Goal: Information Seeking & Learning: Understand process/instructions

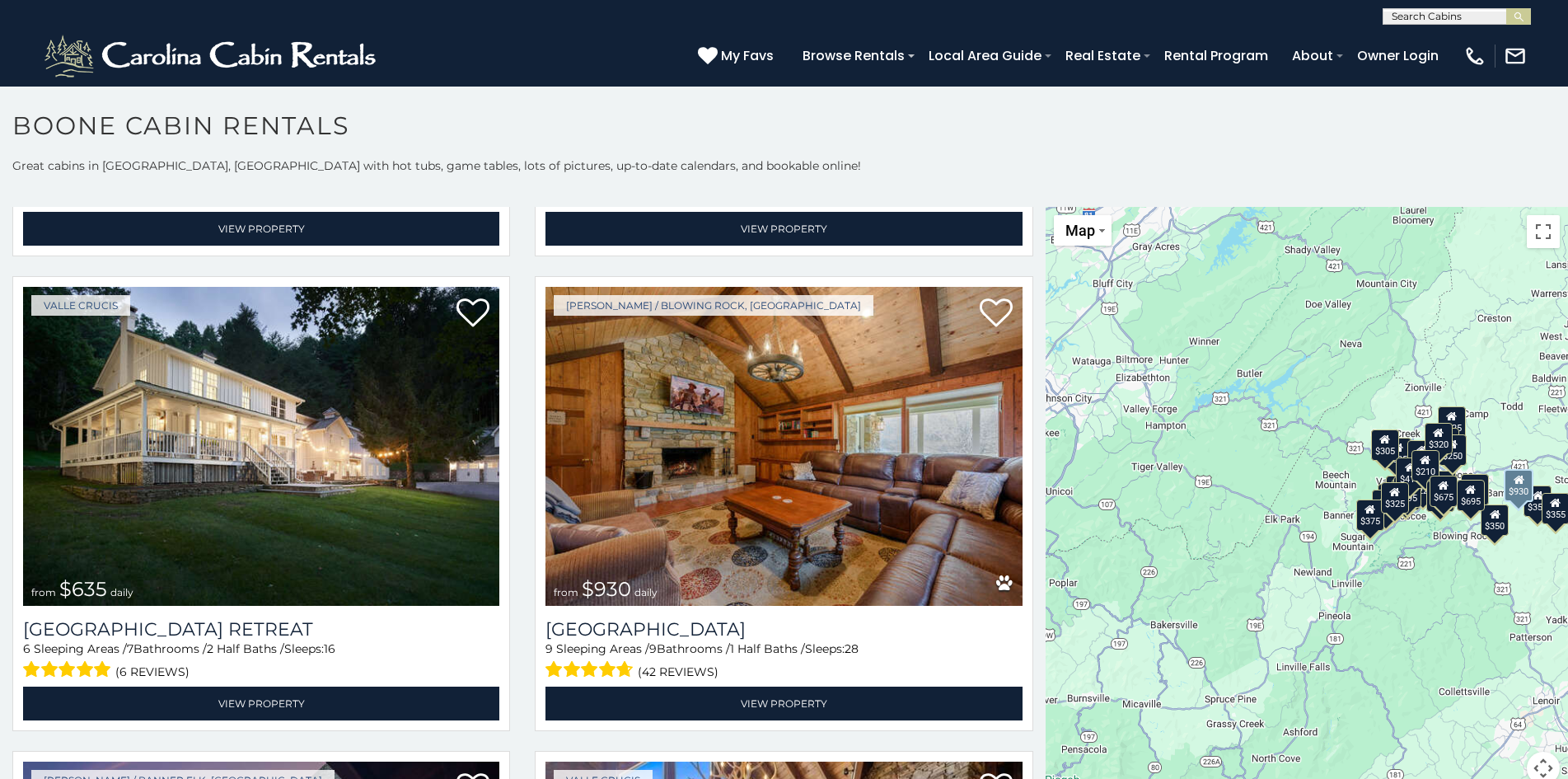
scroll to position [1396, 0]
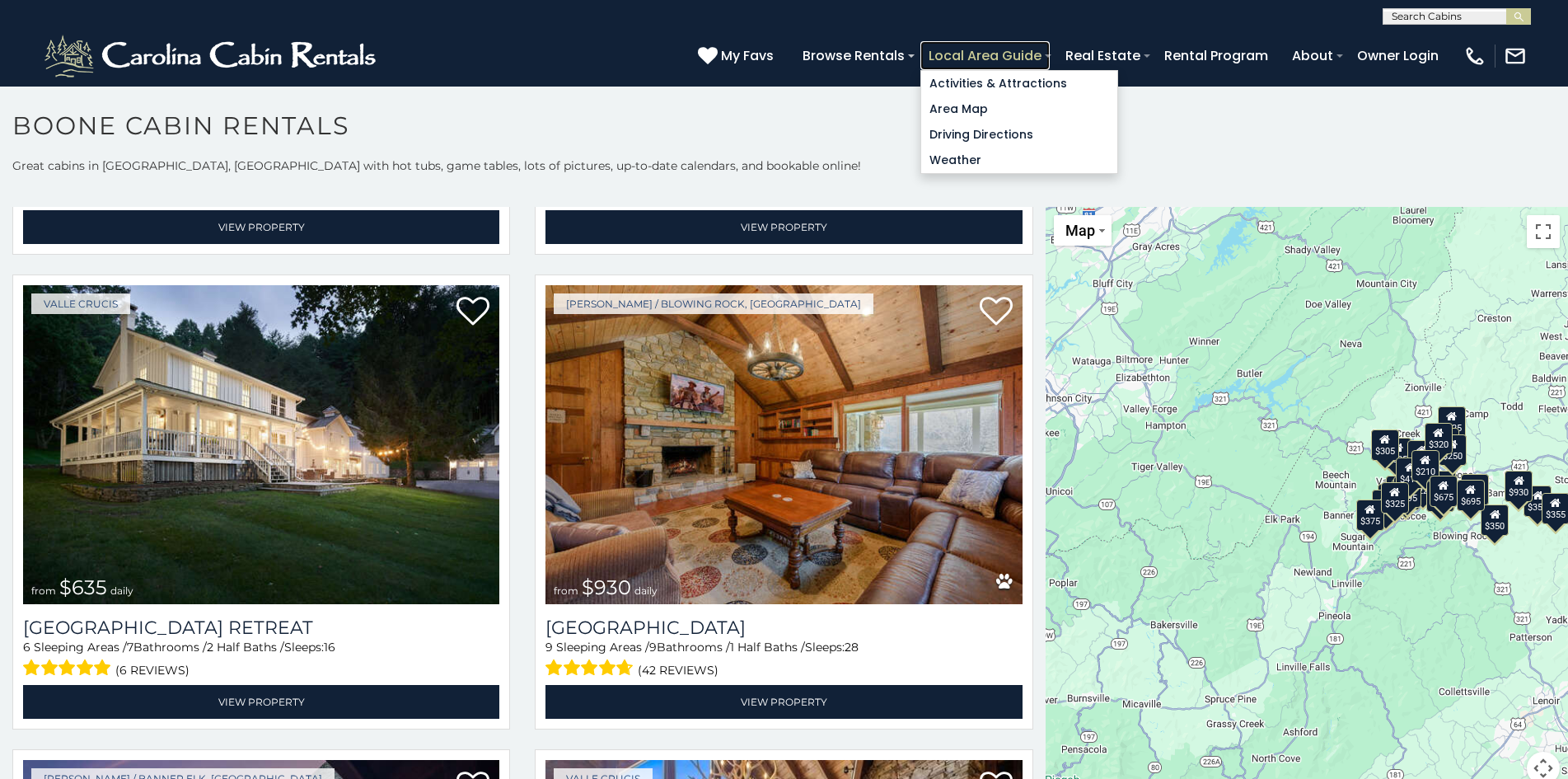
click at [944, 46] on link "Local Area Guide" at bounding box center [985, 55] width 130 height 29
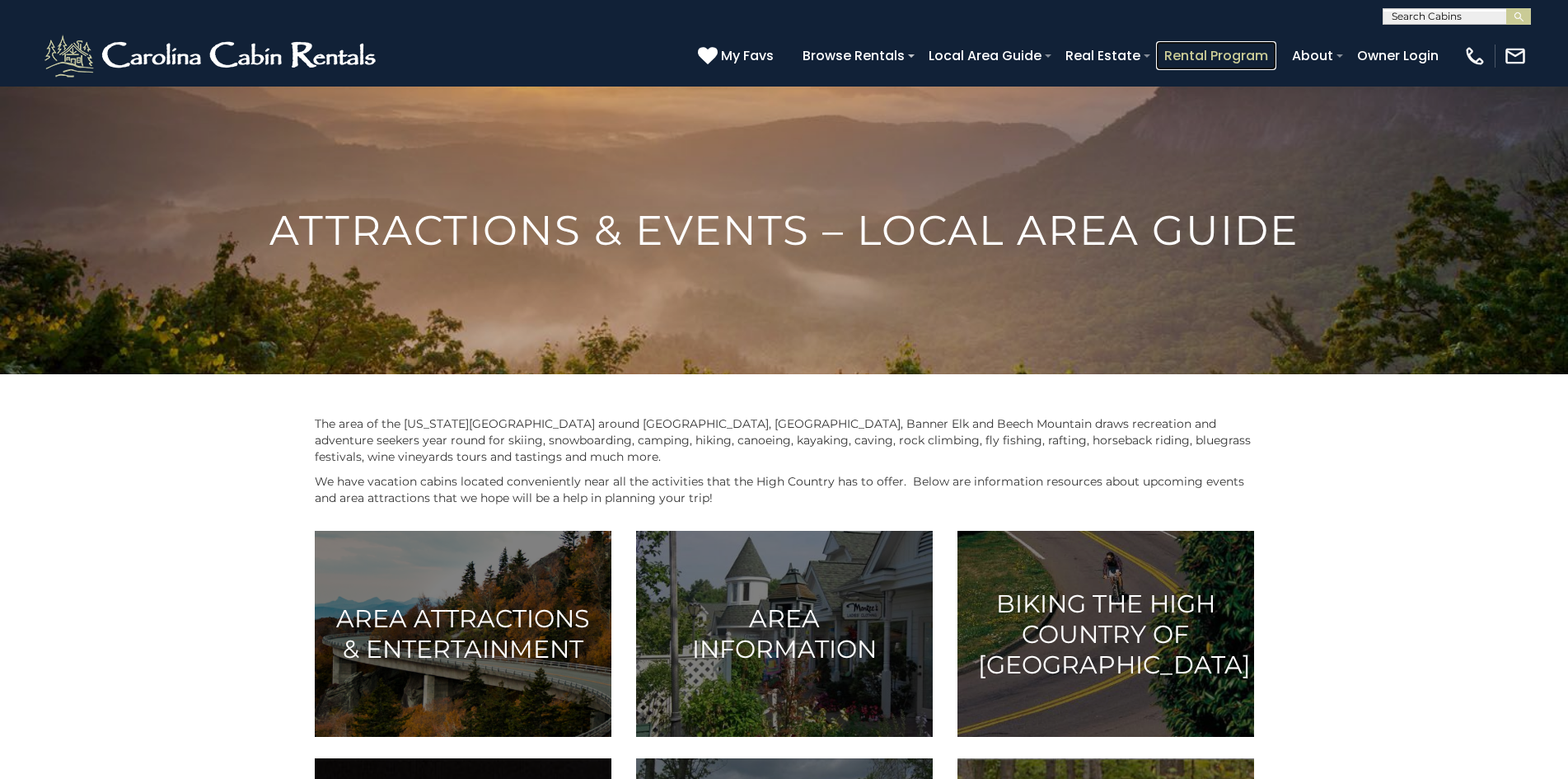
click at [1186, 48] on link "Rental Program" at bounding box center [1215, 55] width 120 height 29
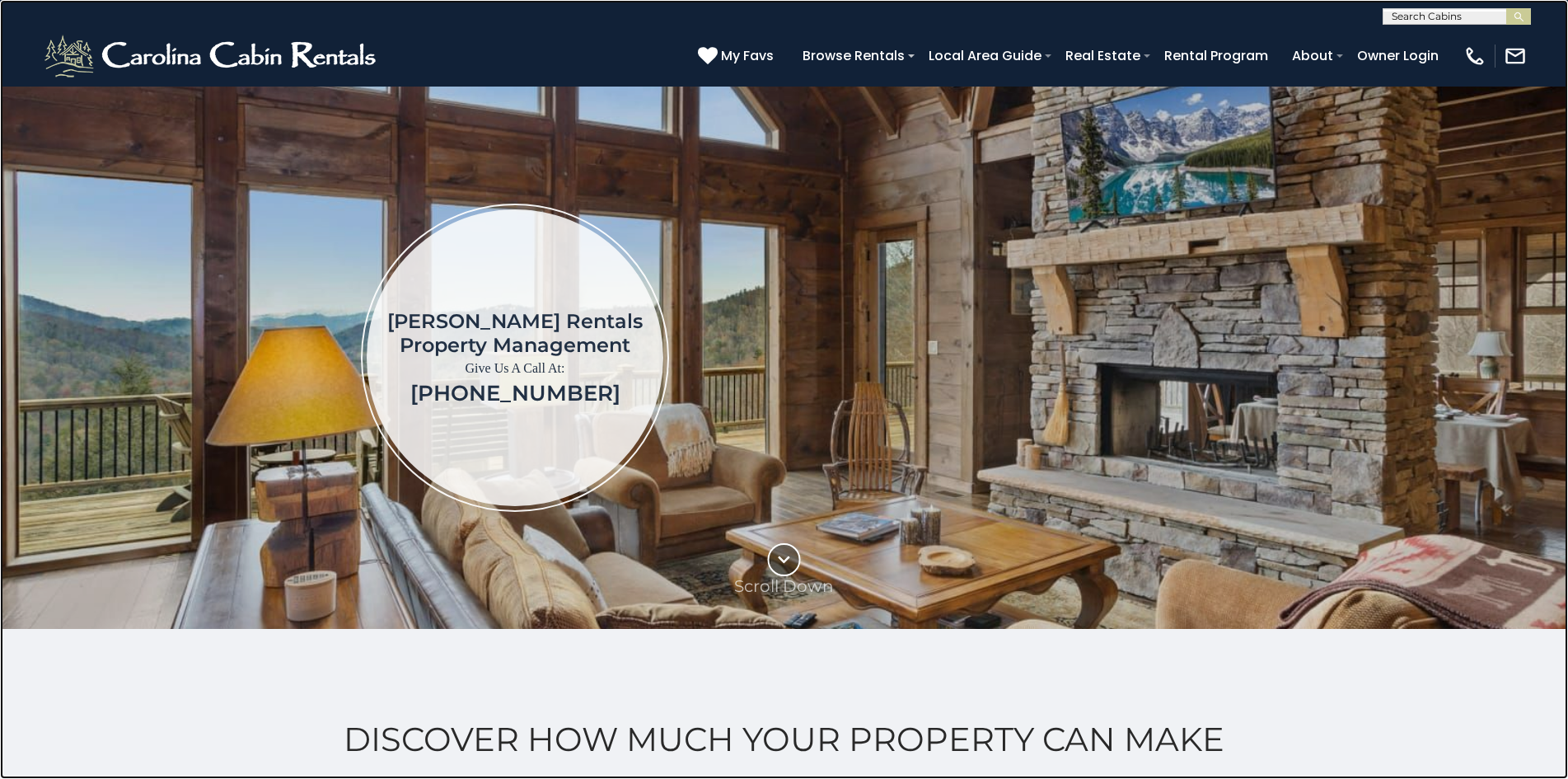
click at [353, 34] on link at bounding box center [784, 390] width 1568 height 779
